Goal: Transaction & Acquisition: Obtain resource

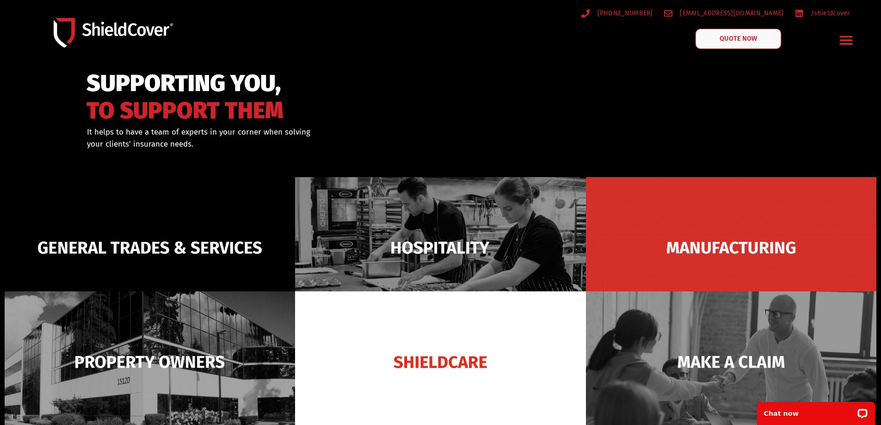
click at [740, 38] on span "QUOTE NOW" at bounding box center [738, 39] width 37 height 6
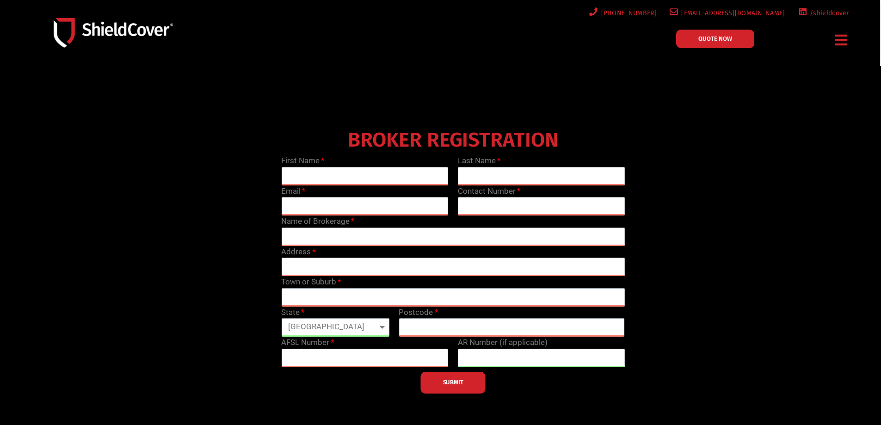
click at [846, 41] on icon "Menu Toggle" at bounding box center [841, 40] width 12 height 14
click at [842, 42] on icon "Menu Toggle" at bounding box center [841, 40] width 12 height 14
click at [112, 32] on img at bounding box center [113, 32] width 119 height 29
